Goal: Check status

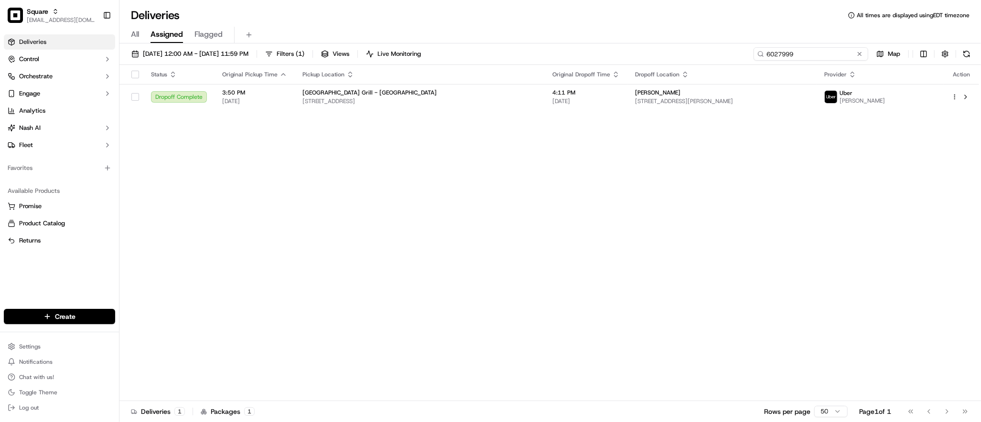
click at [810, 48] on input "6027999" at bounding box center [811, 53] width 115 height 13
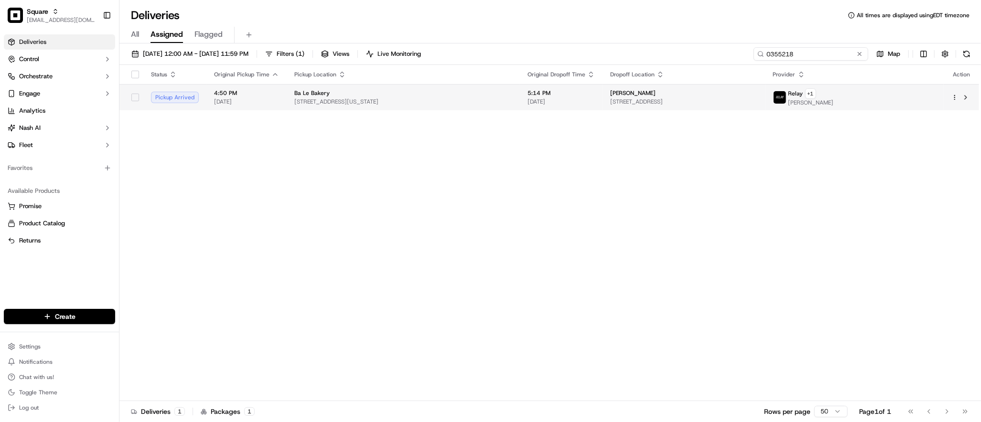
type input "0355218"
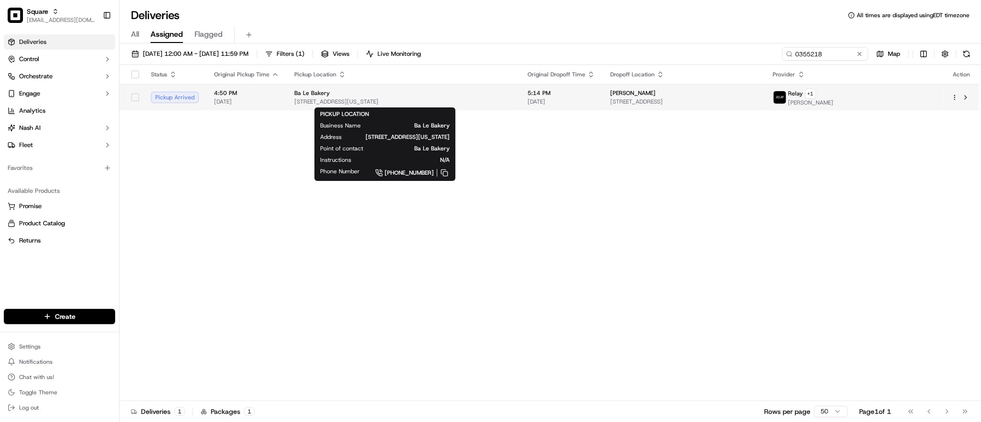
click at [506, 94] on div "Ba Le Bakery" at bounding box center [403, 93] width 218 height 8
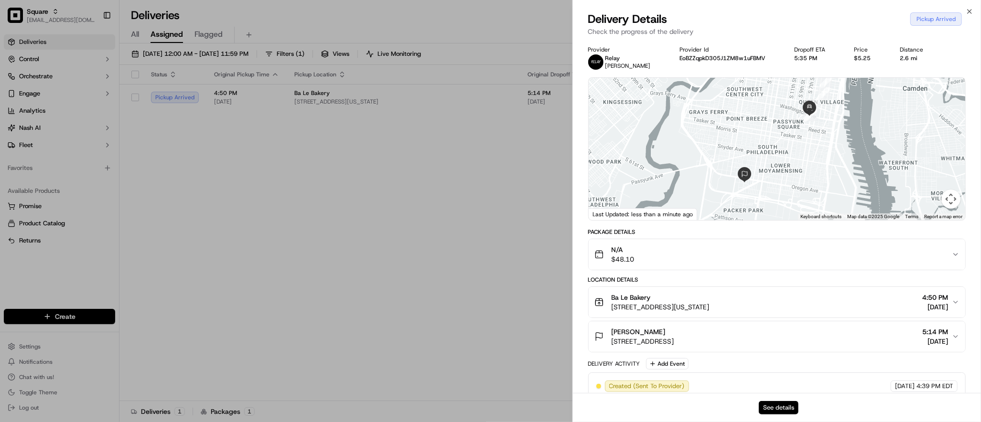
click at [771, 405] on button "See details" at bounding box center [779, 407] width 40 height 13
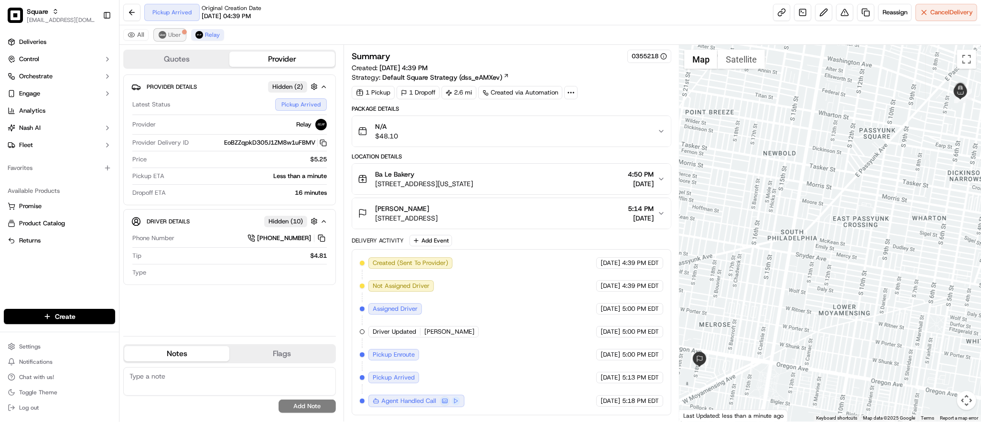
click at [167, 32] on button "Uber" at bounding box center [169, 34] width 31 height 11
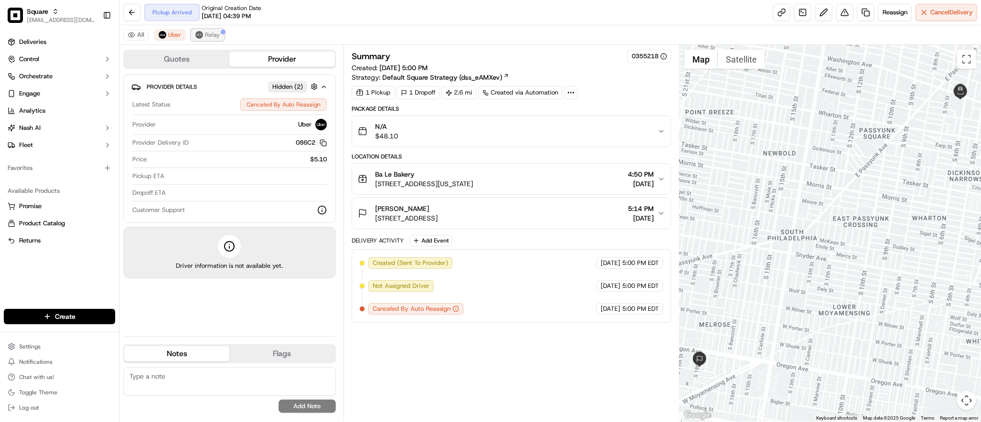
click at [200, 33] on img at bounding box center [199, 35] width 8 height 8
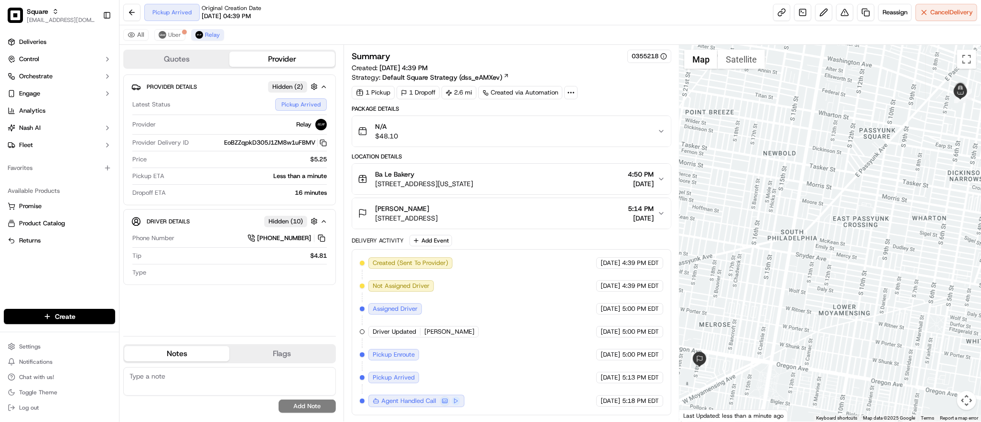
click at [544, 301] on div "Created (Sent To Provider) Relay 09/22/2025 4:39 PM EDT Not Assigned Driver Rel…" at bounding box center [511, 333] width 303 height 150
click at [887, 327] on div at bounding box center [831, 233] width 302 height 377
click at [164, 35] on img at bounding box center [163, 35] width 8 height 8
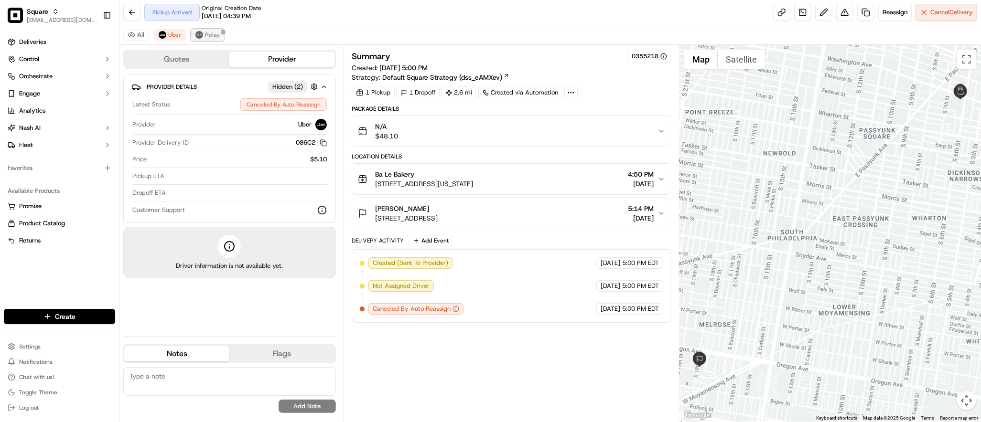
click at [205, 36] on span "Relay" at bounding box center [212, 35] width 15 height 8
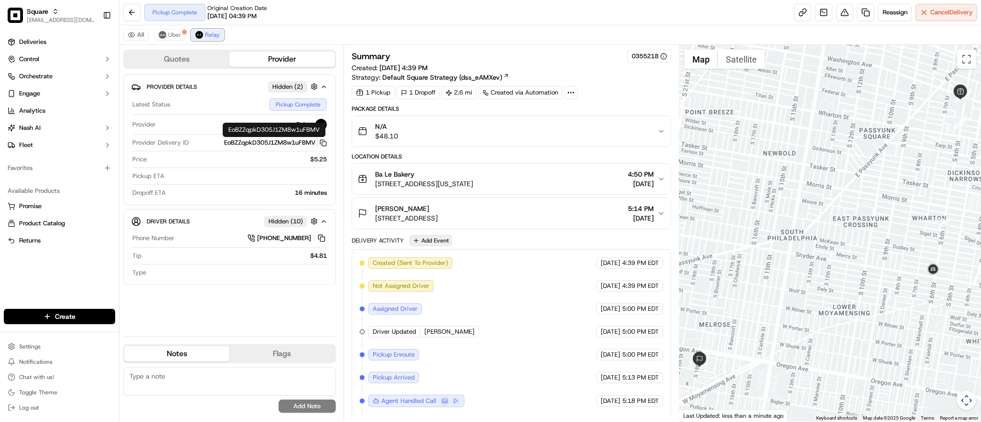
scroll to position [22, 0]
